Goal: Information Seeking & Learning: Learn about a topic

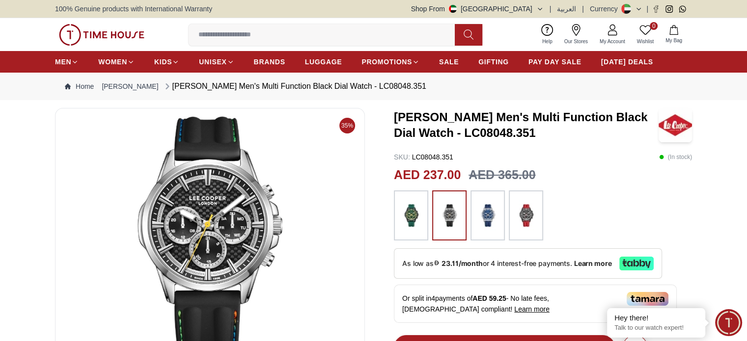
click at [493, 214] on img at bounding box center [488, 216] width 25 height 40
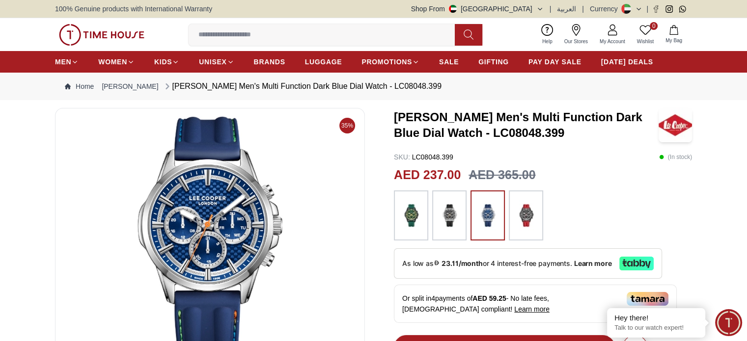
click at [445, 216] on img at bounding box center [449, 216] width 25 height 40
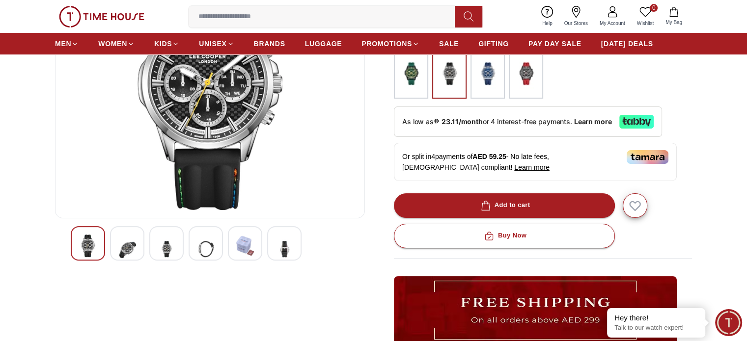
scroll to position [147, 0]
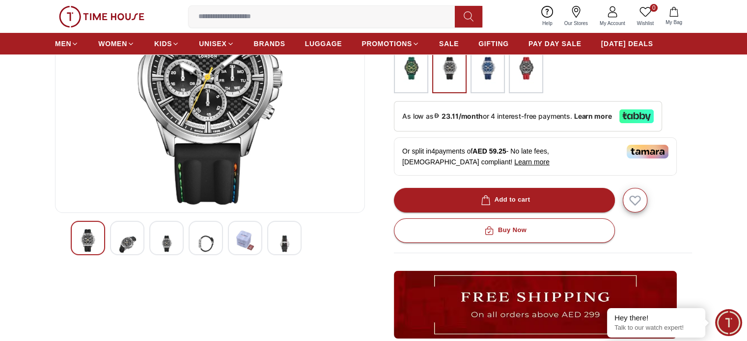
click at [121, 243] on img at bounding box center [127, 243] width 18 height 29
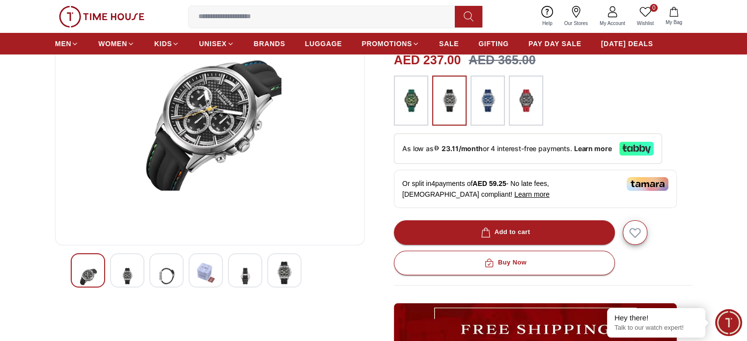
scroll to position [98, 0]
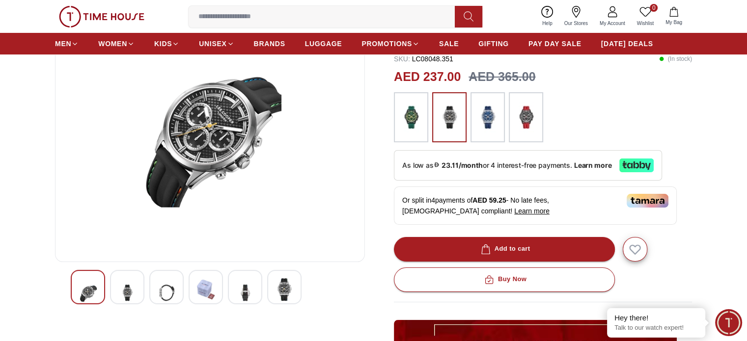
click at [165, 294] on img at bounding box center [167, 293] width 18 height 29
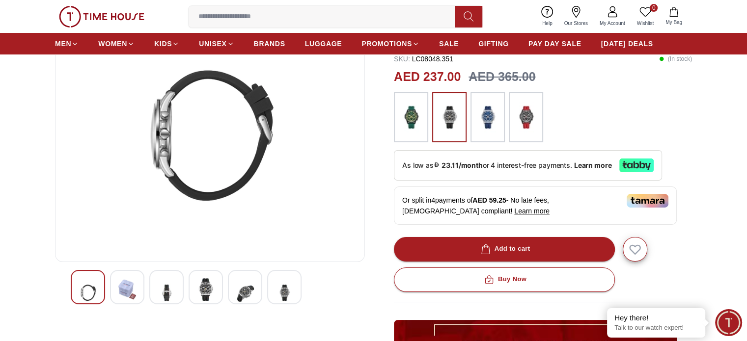
click at [208, 290] on img at bounding box center [206, 290] width 18 height 23
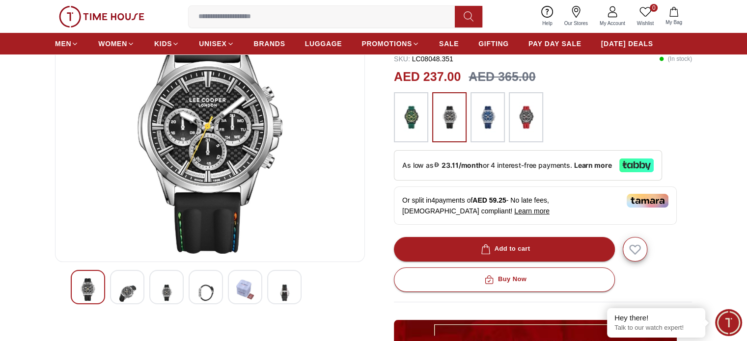
click at [242, 290] on img at bounding box center [245, 290] width 18 height 23
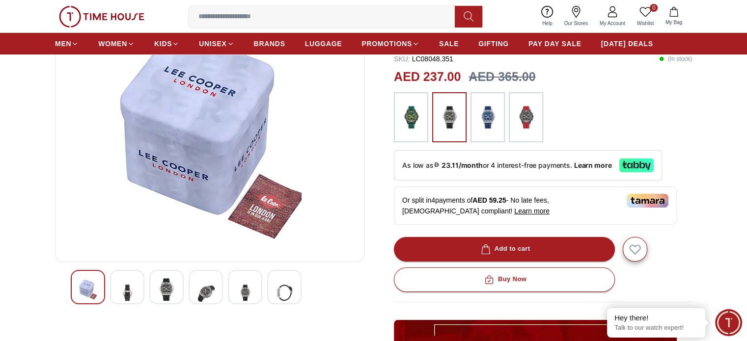
click at [282, 290] on img at bounding box center [285, 293] width 18 height 29
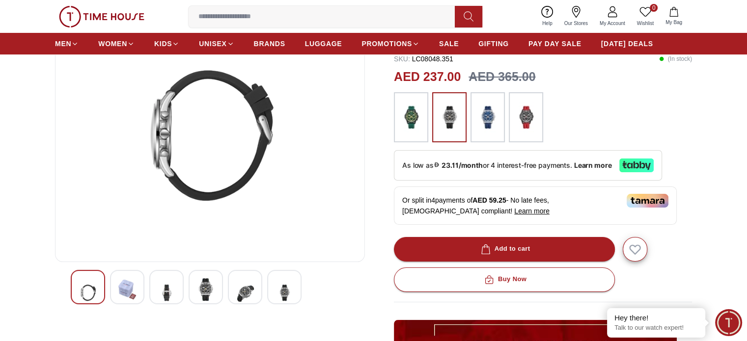
click at [252, 290] on img at bounding box center [245, 293] width 18 height 29
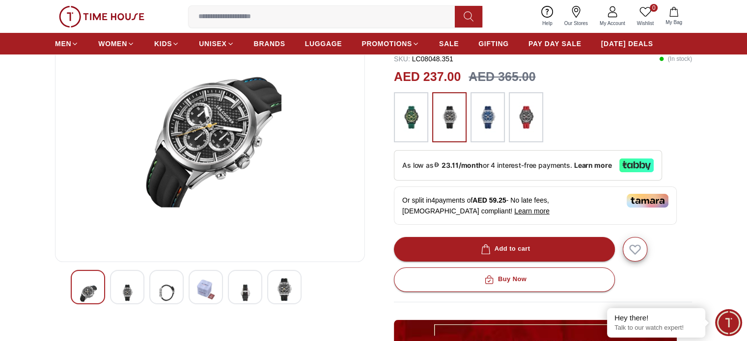
click at [281, 290] on img at bounding box center [285, 290] width 18 height 23
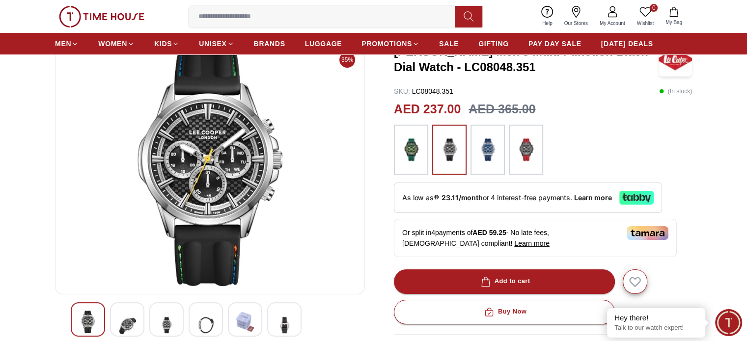
scroll to position [49, 0]
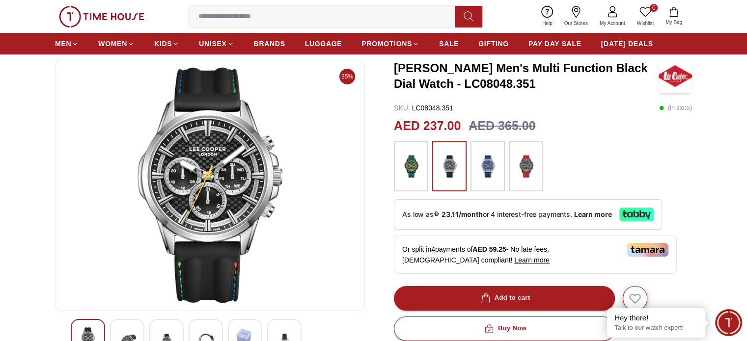
click at [318, 172] on img at bounding box center [209, 185] width 293 height 236
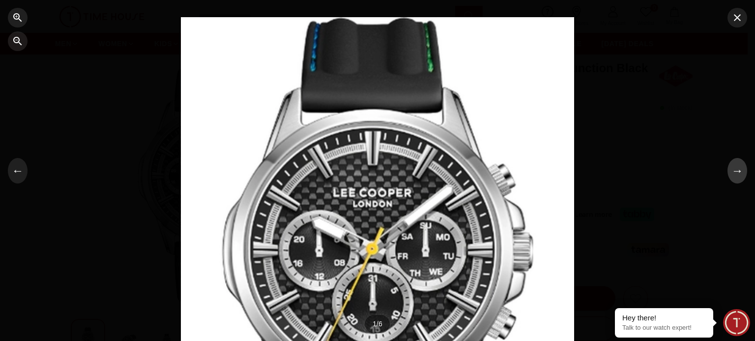
click at [741, 173] on button "→" at bounding box center [737, 171] width 20 height 26
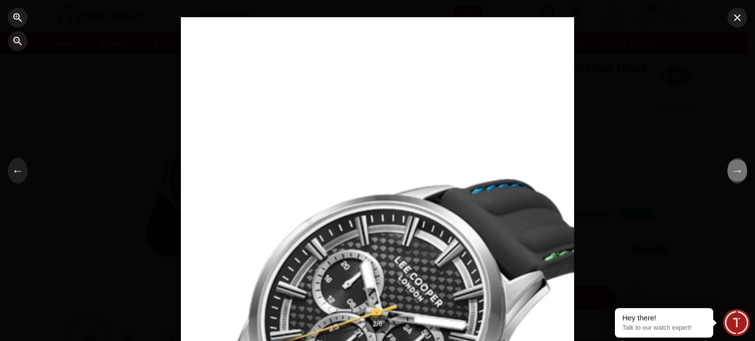
click at [741, 170] on button "→" at bounding box center [737, 171] width 20 height 26
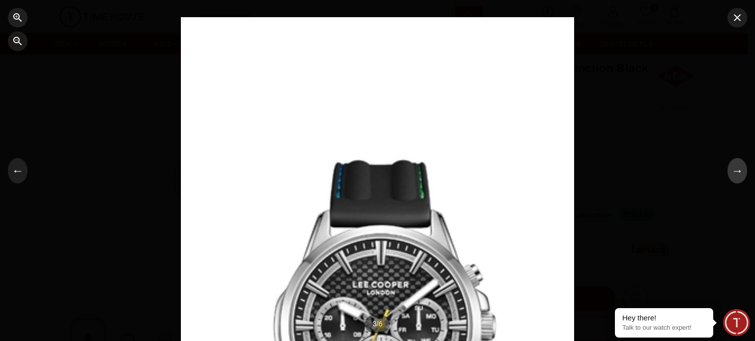
click at [741, 170] on button "→" at bounding box center [737, 171] width 20 height 26
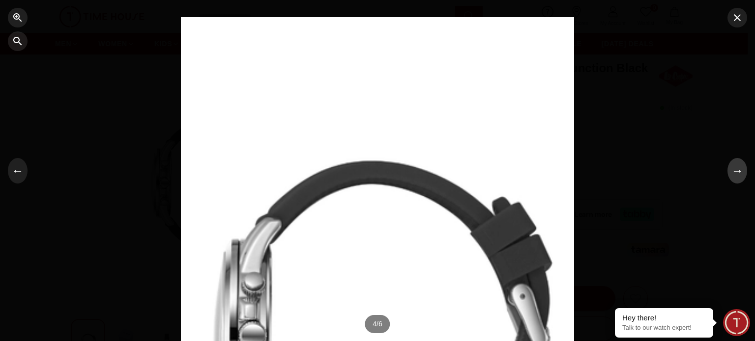
click at [741, 170] on button "→" at bounding box center [737, 171] width 20 height 26
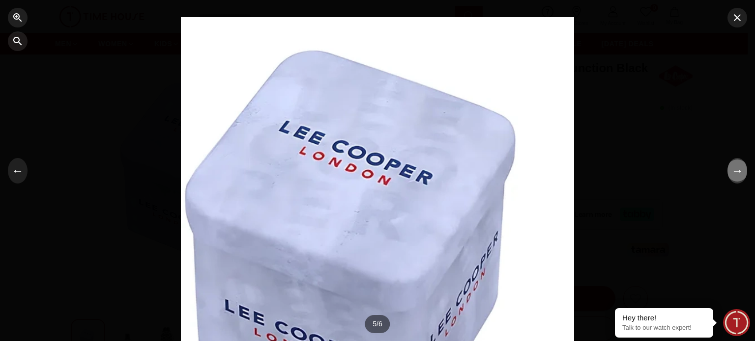
click at [741, 170] on button "→" at bounding box center [737, 171] width 20 height 26
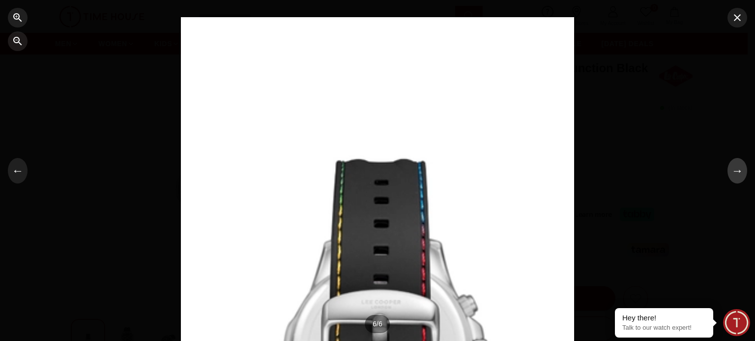
click at [741, 170] on button "→" at bounding box center [737, 171] width 20 height 26
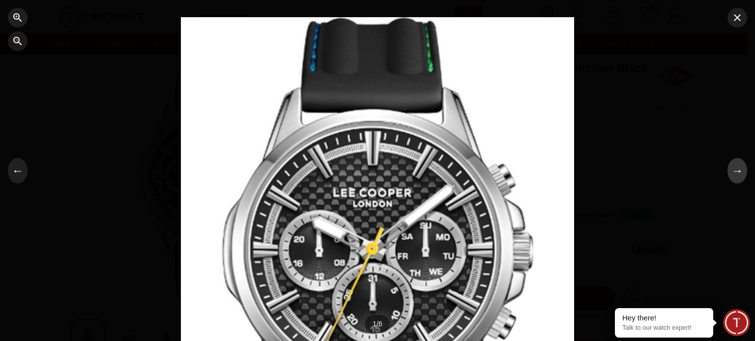
click at [741, 170] on button "→" at bounding box center [737, 171] width 20 height 26
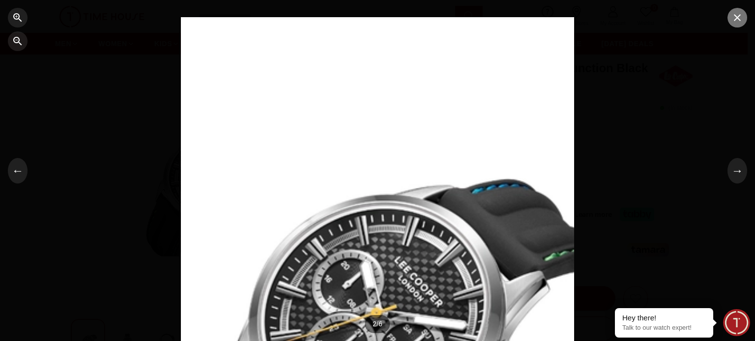
click at [738, 19] on icon "button" at bounding box center [736, 17] width 7 height 7
